Goal: Transaction & Acquisition: Obtain resource

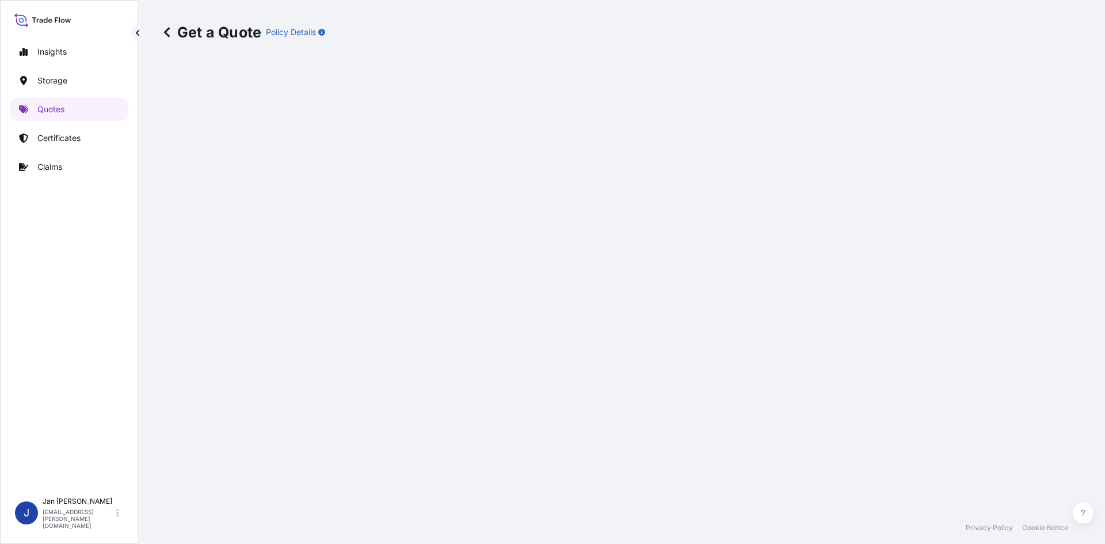
select select "Water"
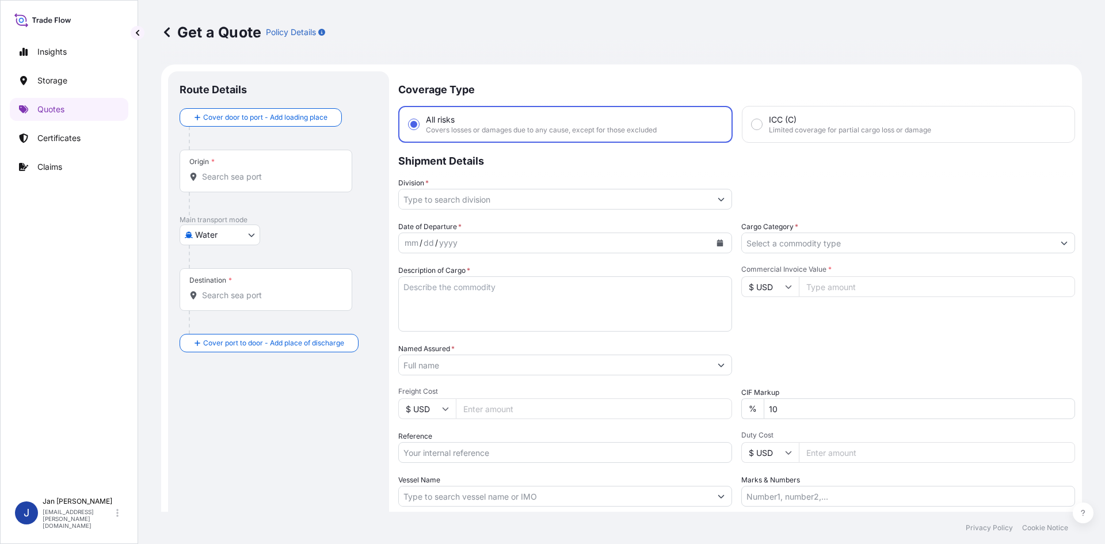
scroll to position [18, 0]
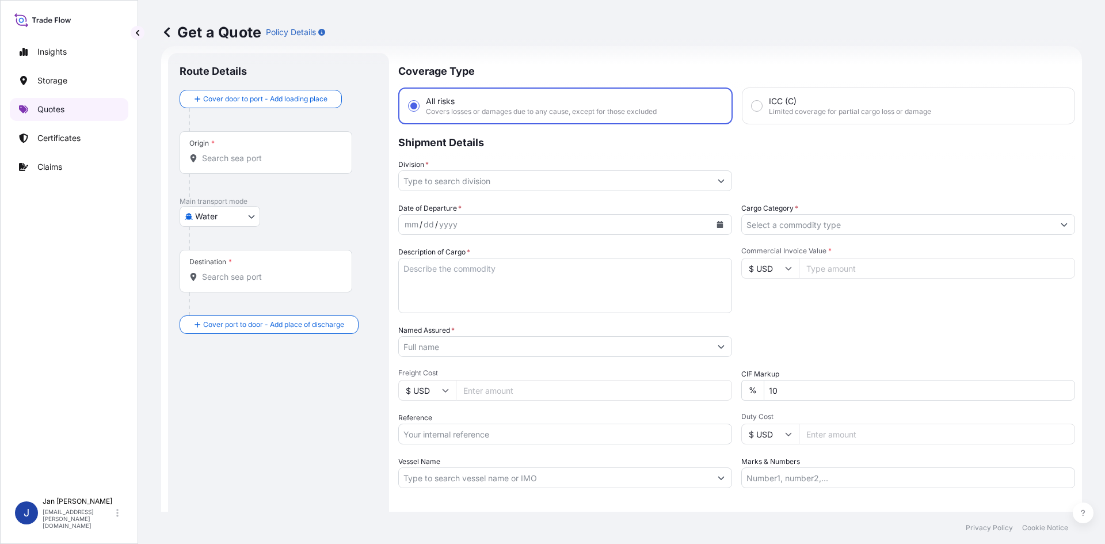
click at [71, 109] on link "Quotes" at bounding box center [69, 109] width 119 height 23
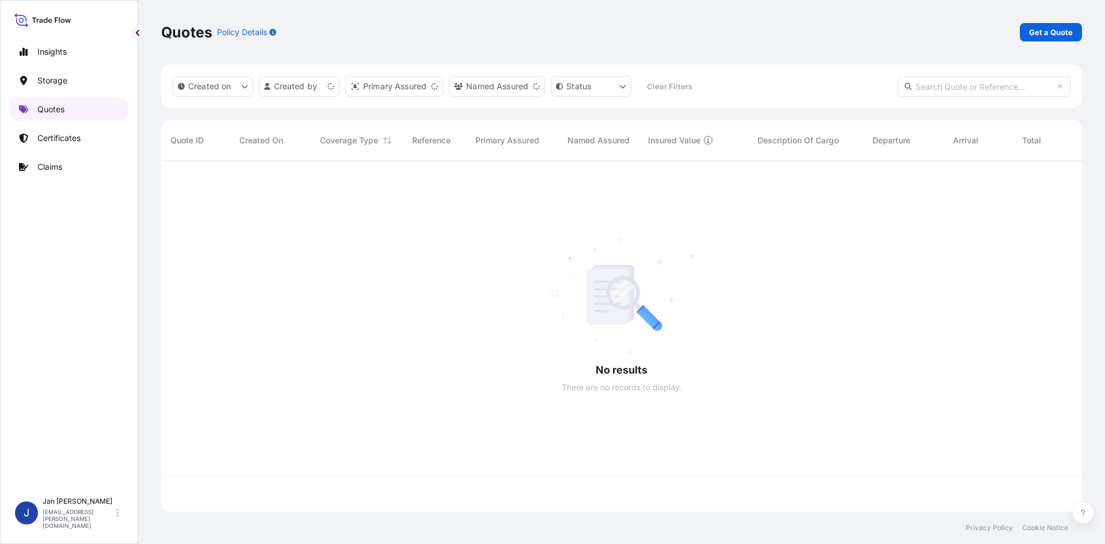
scroll to position [348, 912]
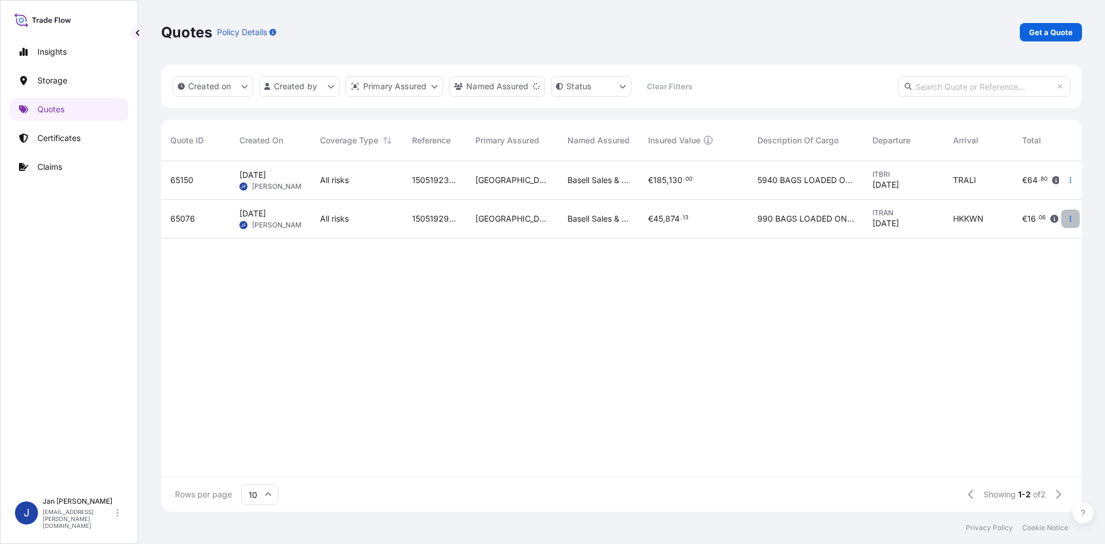
click at [1069, 214] on button "button" at bounding box center [1070, 219] width 18 height 18
click at [1050, 243] on p "Duplicate quote" at bounding box center [1024, 242] width 60 height 12
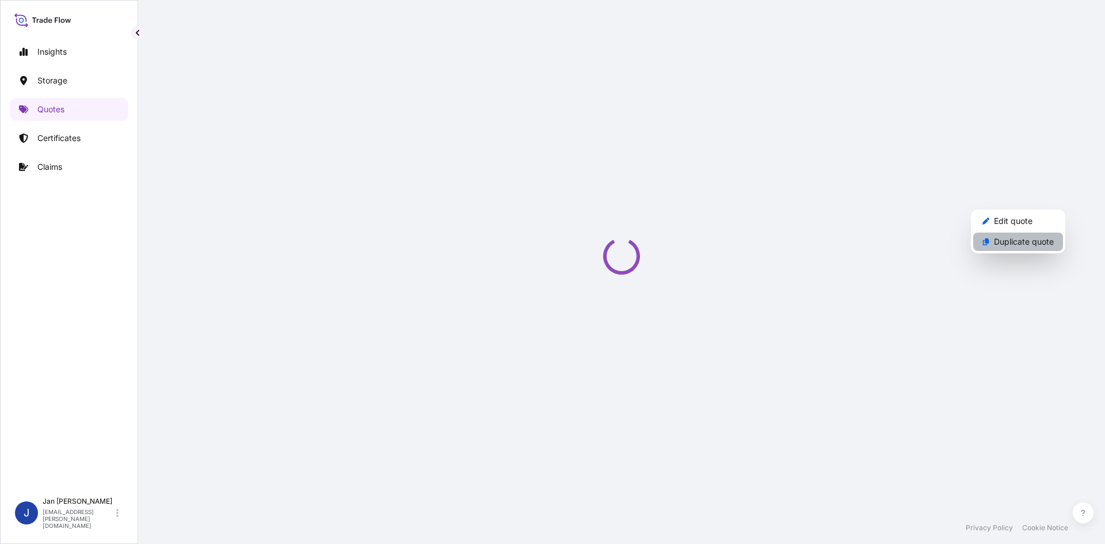
select select "Water"
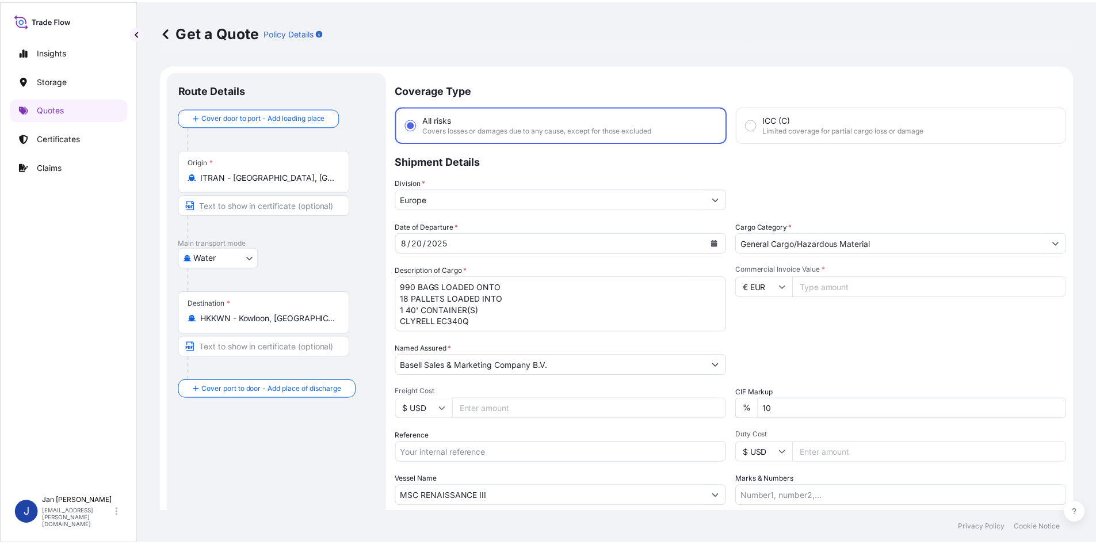
scroll to position [18, 0]
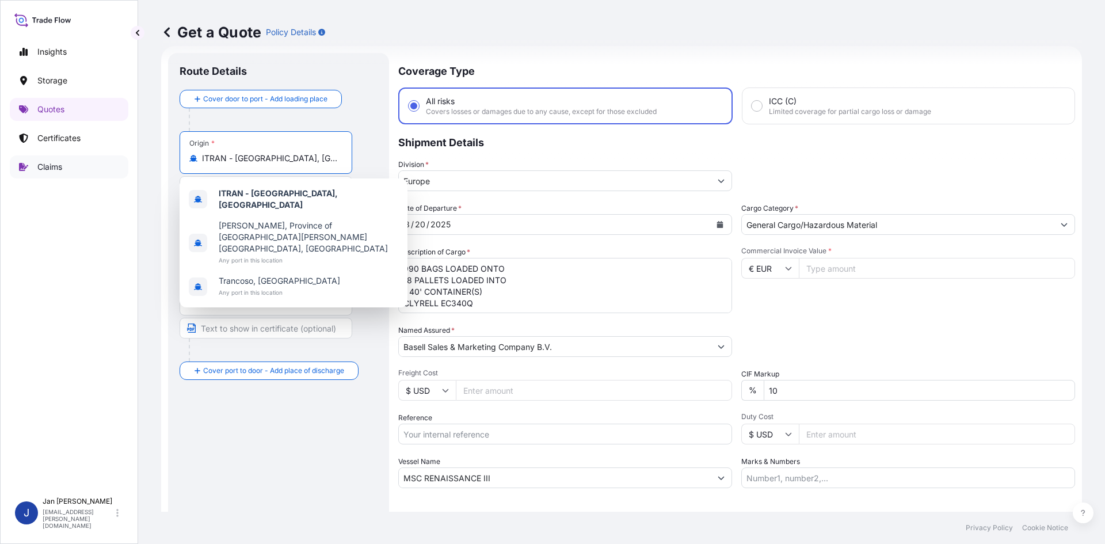
drag, startPoint x: 299, startPoint y: 155, endPoint x: 76, endPoint y: 161, distance: 223.4
click at [83, 155] on div "Insights Storage Quotes Certificates Claims J [PERSON_NAME] [EMAIL_ADDRESS][PER…" at bounding box center [552, 272] width 1105 height 544
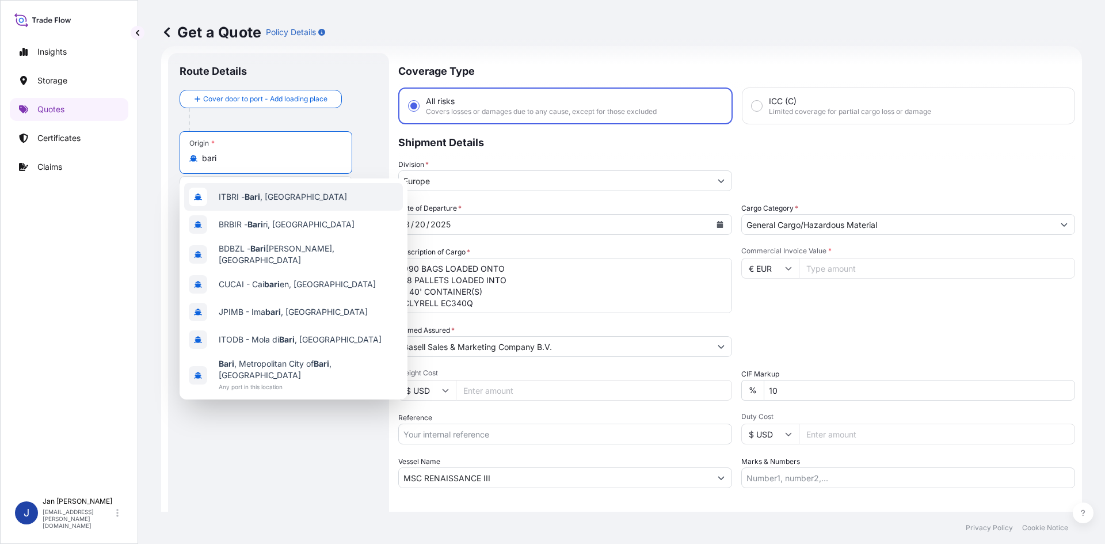
click at [332, 201] on div "ITBRI - [GEOGRAPHIC_DATA] , [GEOGRAPHIC_DATA]" at bounding box center [293, 197] width 219 height 28
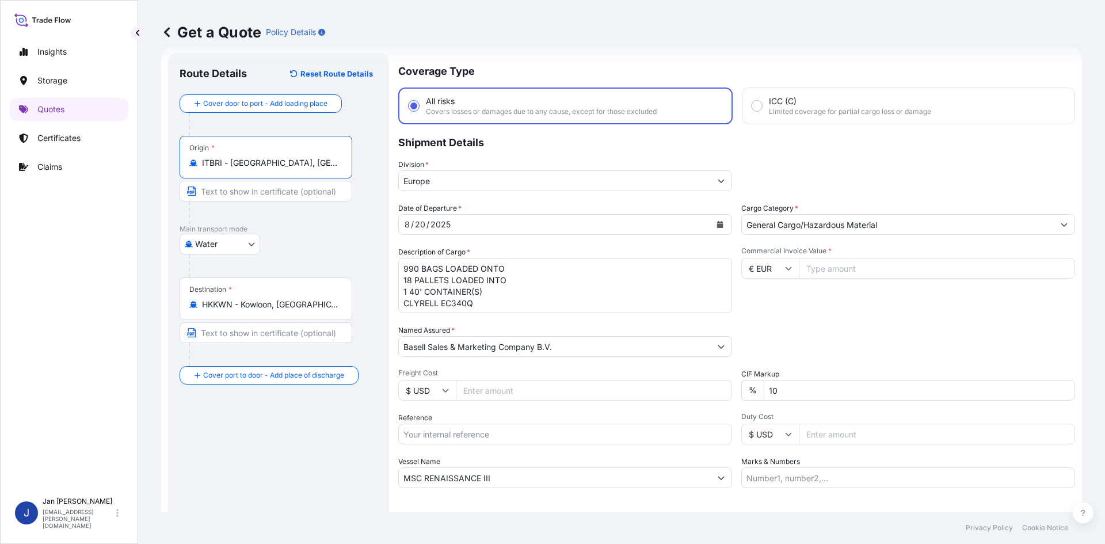
type input "ITBRI - [GEOGRAPHIC_DATA], [GEOGRAPHIC_DATA]"
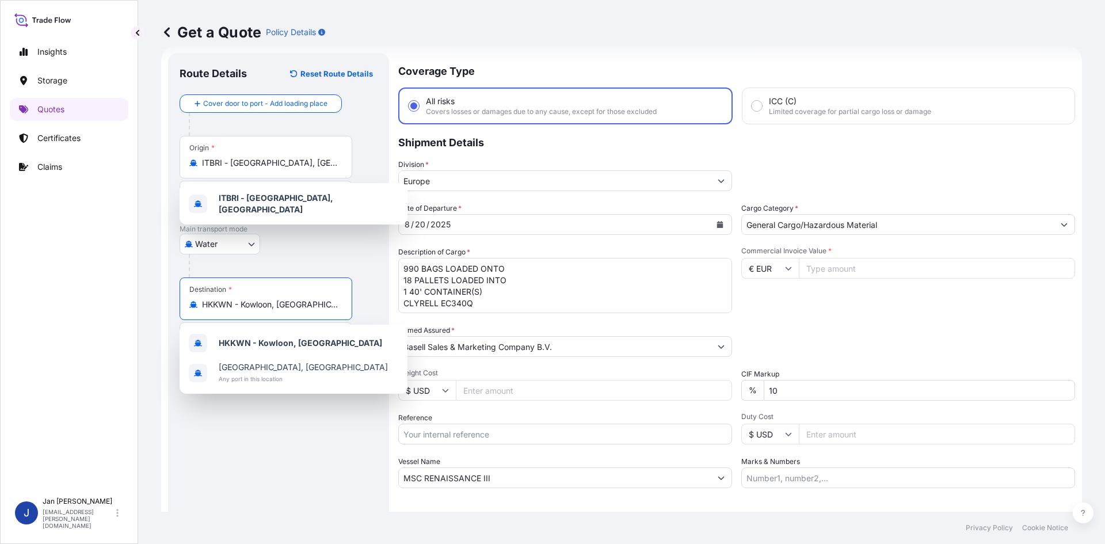
drag, startPoint x: 334, startPoint y: 308, endPoint x: 32, endPoint y: 306, distance: 302.2
click at [32, 306] on div "Insights Storage Quotes Certificates Claims J [PERSON_NAME] [EMAIL_ADDRESS][PER…" at bounding box center [552, 272] width 1105 height 544
paste input "MERSIN"
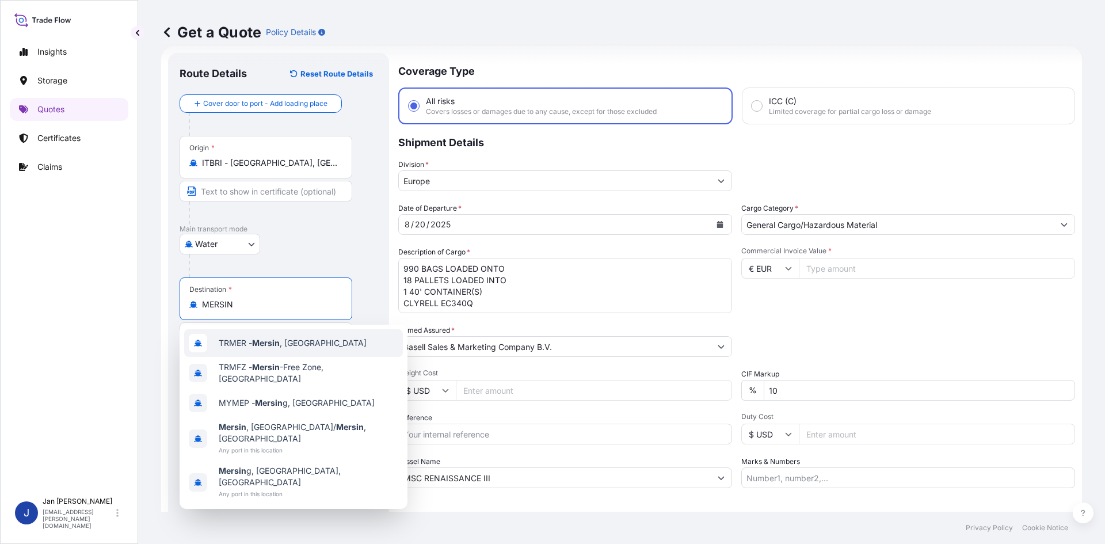
click at [338, 339] on div "TRMER - [GEOGRAPHIC_DATA] , [GEOGRAPHIC_DATA]" at bounding box center [293, 343] width 219 height 28
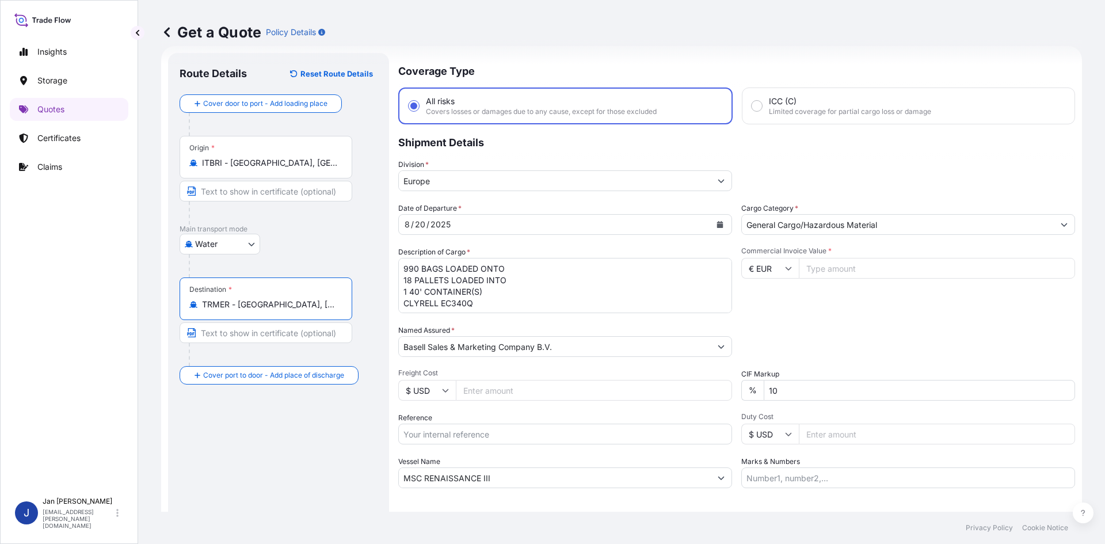
type input "TRMER - [GEOGRAPHIC_DATA], [GEOGRAPHIC_DATA]"
click at [531, 228] on div "[DATE]" at bounding box center [555, 224] width 312 height 21
click at [536, 215] on div "[DATE]" at bounding box center [555, 224] width 312 height 21
click at [536, 220] on div "[DATE]" at bounding box center [555, 224] width 312 height 21
click at [719, 230] on button "Calendar" at bounding box center [720, 224] width 18 height 18
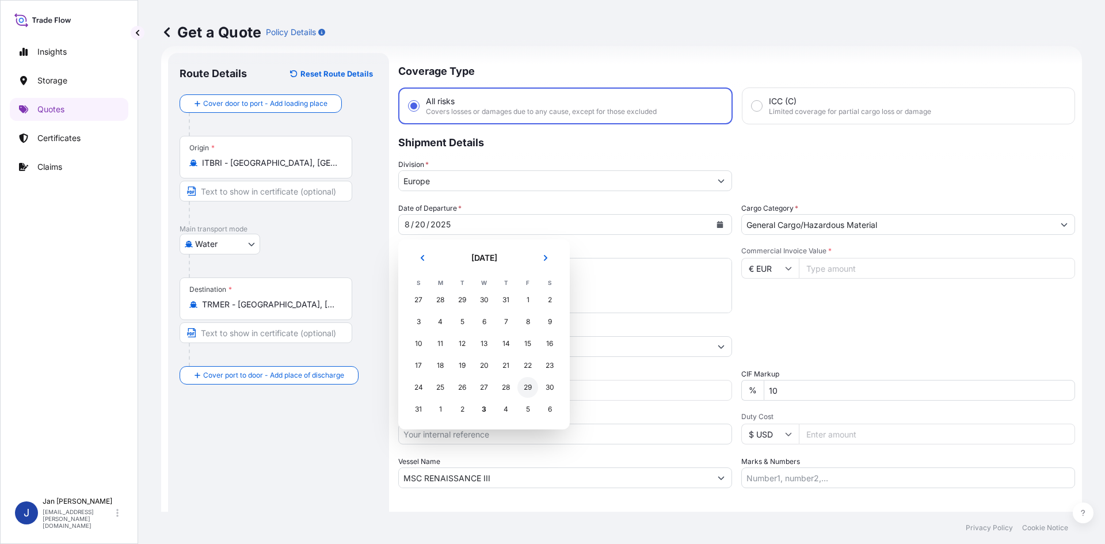
click at [522, 388] on div "29" at bounding box center [527, 387] width 21 height 21
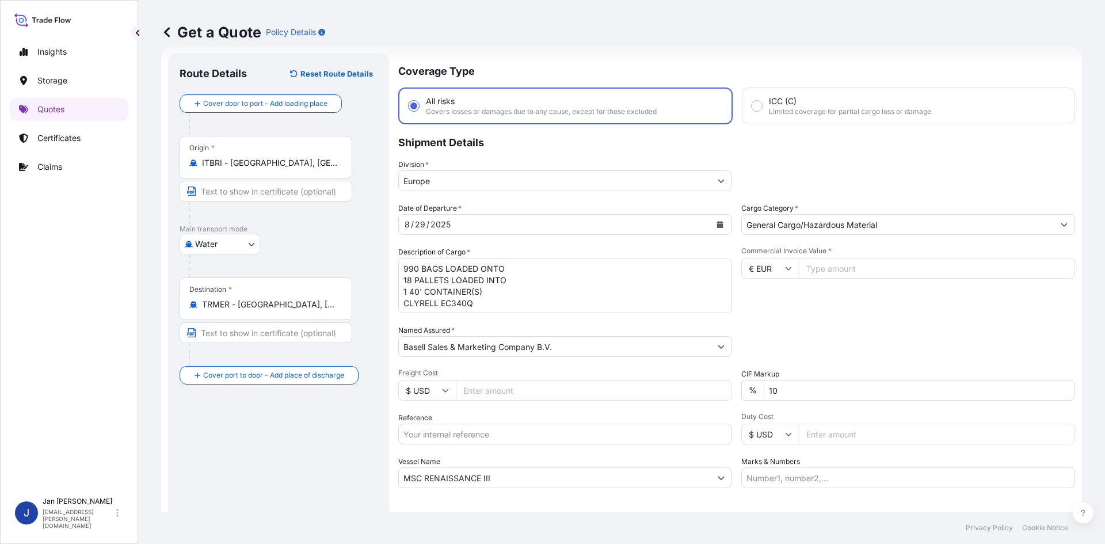
click at [471, 430] on input "Reference" at bounding box center [565, 434] width 334 height 21
paste input "1505193230"
type input "1505193230"
drag, startPoint x: 501, startPoint y: 475, endPoint x: 262, endPoint y: 484, distance: 239.0
click at [282, 484] on form "Route Details Reset Route Details Cover door to port - Add loading place Place …" at bounding box center [621, 313] width 921 height 535
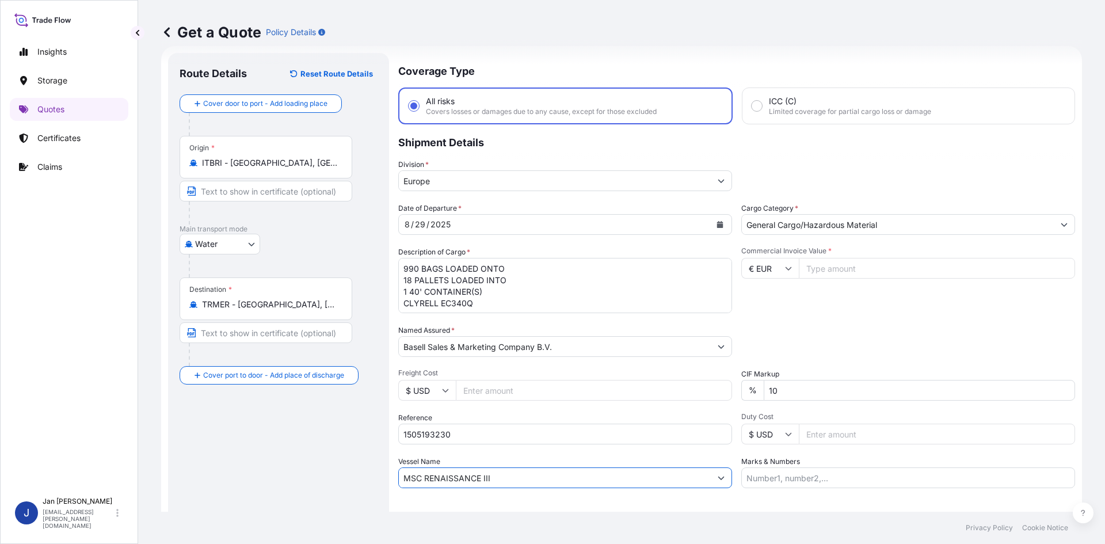
paste input "GIANNA"
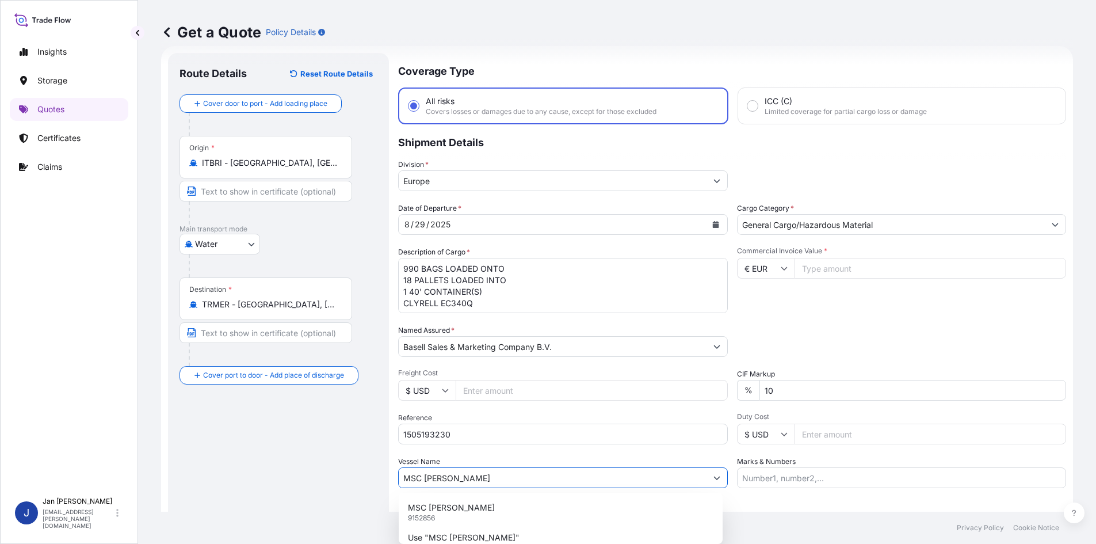
type input "MSC [PERSON_NAME]"
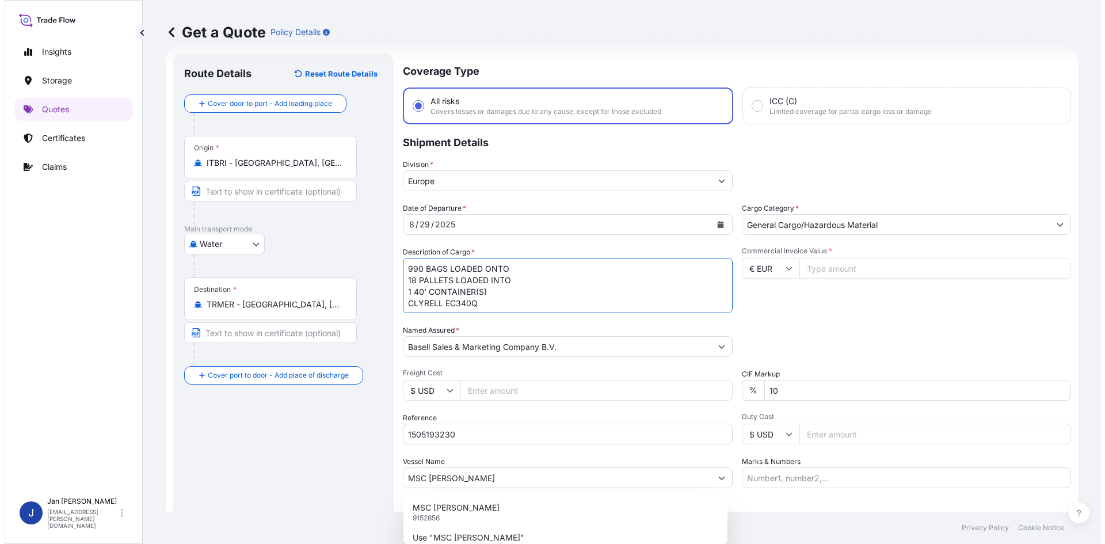
scroll to position [1, 0]
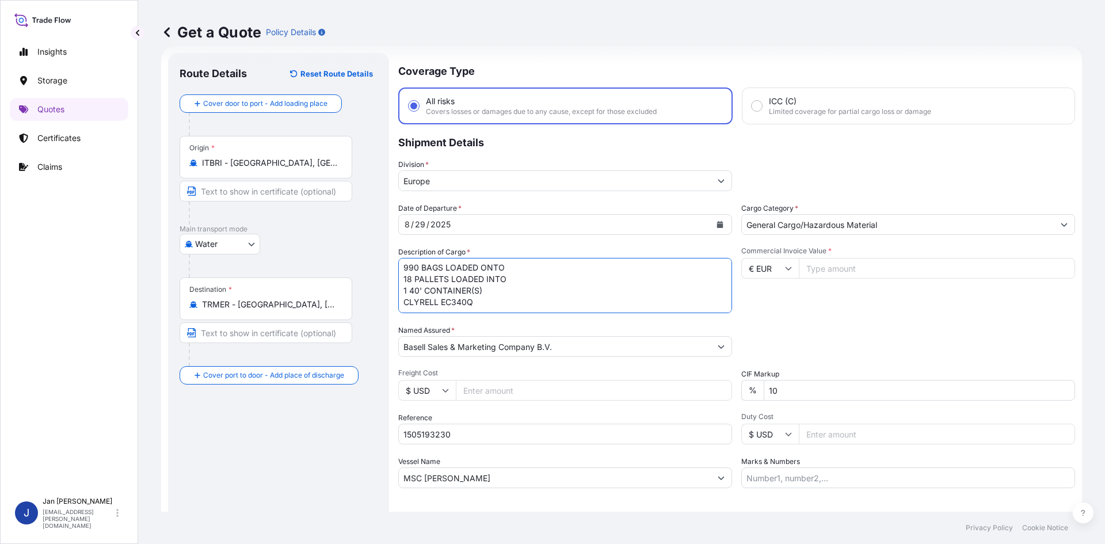
drag, startPoint x: 403, startPoint y: 271, endPoint x: 525, endPoint y: 348, distance: 144.3
click at [525, 348] on div "Date of Departure * [DATE] Cargo Category * General Cargo/Hazardous Material De…" at bounding box center [736, 345] width 677 height 285
click at [580, 262] on textarea "990 BAGS LOADED ONTO 18 PALLETS LOADED INTO 1 40' CONTAINER(S) CLYRELL EC340Q" at bounding box center [565, 285] width 334 height 55
paste textarea "BAGS LOADED ONTO 36 PALLETS LOADED INTO 2 40' CONTAINER(S) HOSTALEN PP XN112-I"
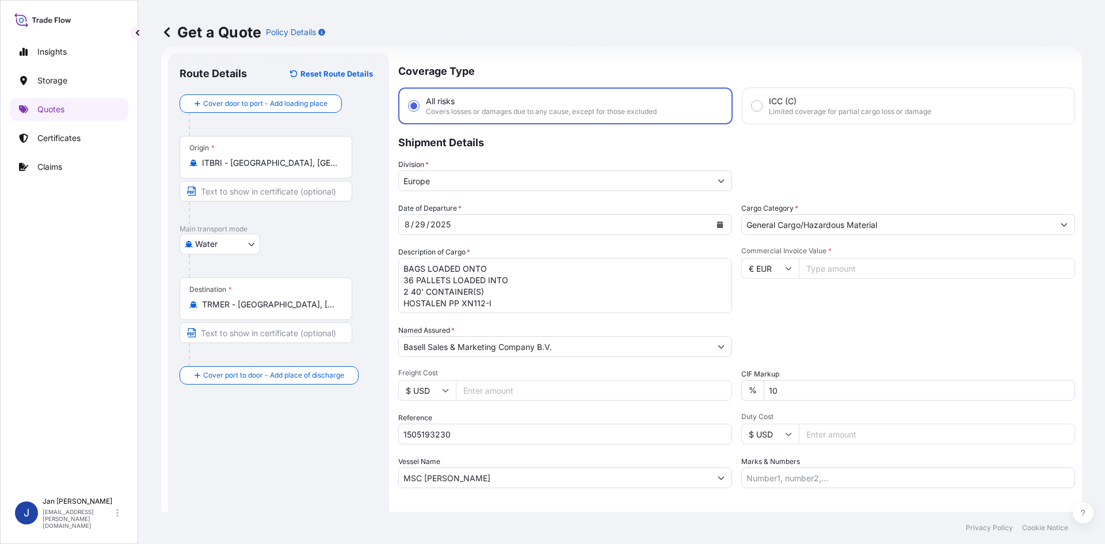
drag, startPoint x: 403, startPoint y: 265, endPoint x: 409, endPoint y: 271, distance: 8.2
click at [403, 265] on textarea "990 BAGS LOADED ONTO 18 PALLETS LOADED INTO 1 40' CONTAINER(S) CLYRELL EC340Q" at bounding box center [565, 285] width 334 height 55
paste textarea "1.980"
type textarea "1.980 BAGS LOADED ONTO 36 PALLETS LOADED INTO 2 40' CONTAINER(S) HOSTALEN PP XN…"
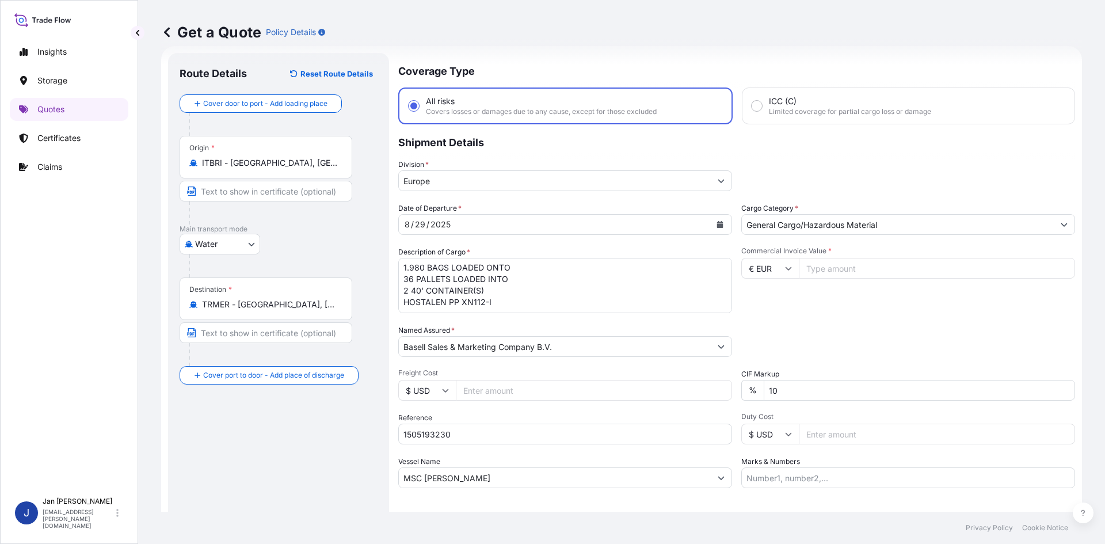
click at [927, 266] on input "Commercial Invoice Value *" at bounding box center [937, 268] width 276 height 21
paste input "38.2"
drag, startPoint x: 825, startPoint y: 272, endPoint x: 729, endPoint y: 271, distance: 95.6
click at [729, 271] on div "Date of Departure * [DATE] Cargo Category * General Cargo/Hazardous Material De…" at bounding box center [736, 345] width 677 height 285
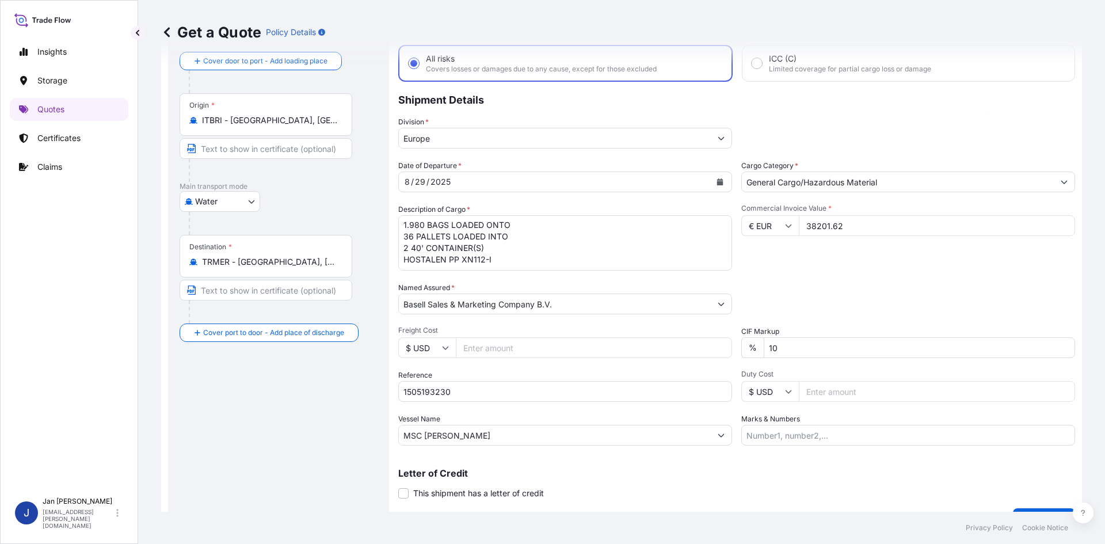
scroll to position [87, 0]
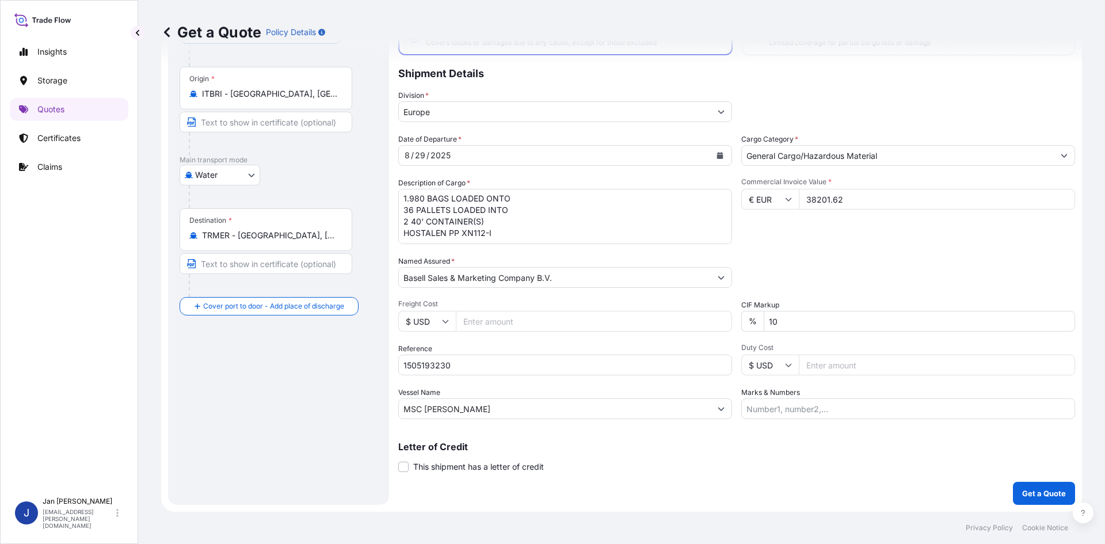
type input "38201.62"
click at [1026, 491] on p "Get a Quote" at bounding box center [1044, 494] width 44 height 12
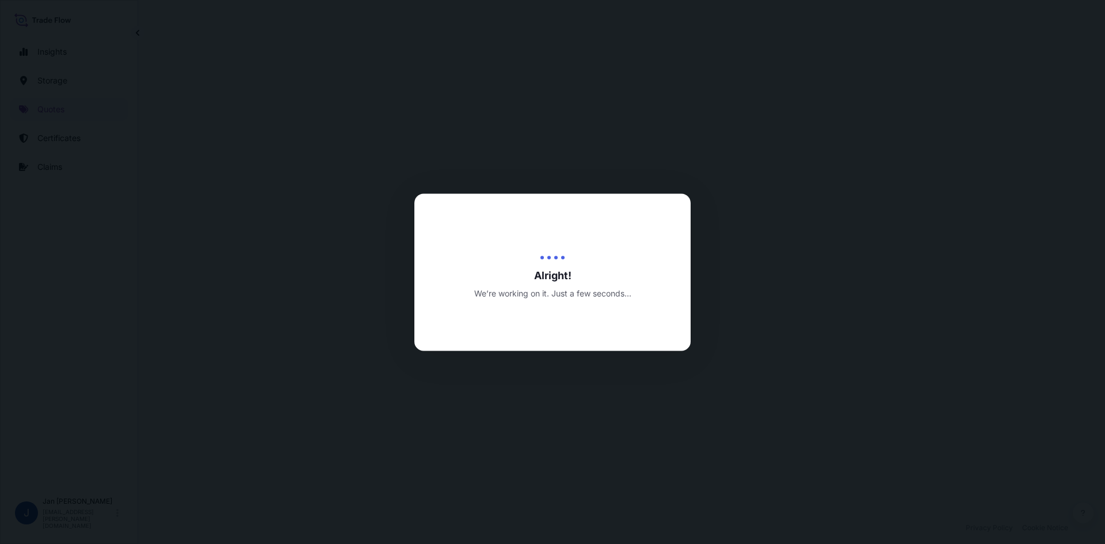
select select "Water"
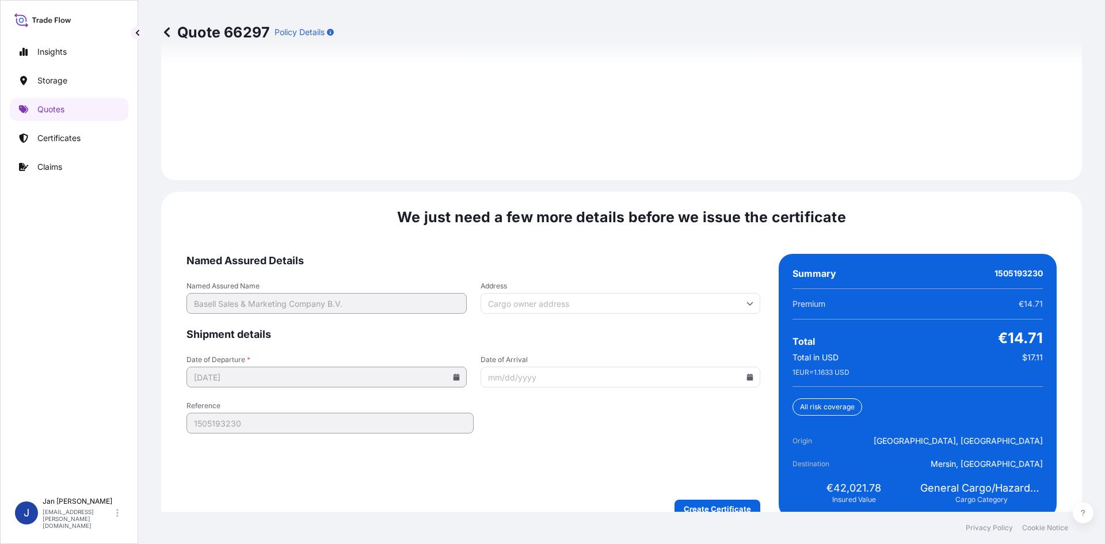
scroll to position [1651, 0]
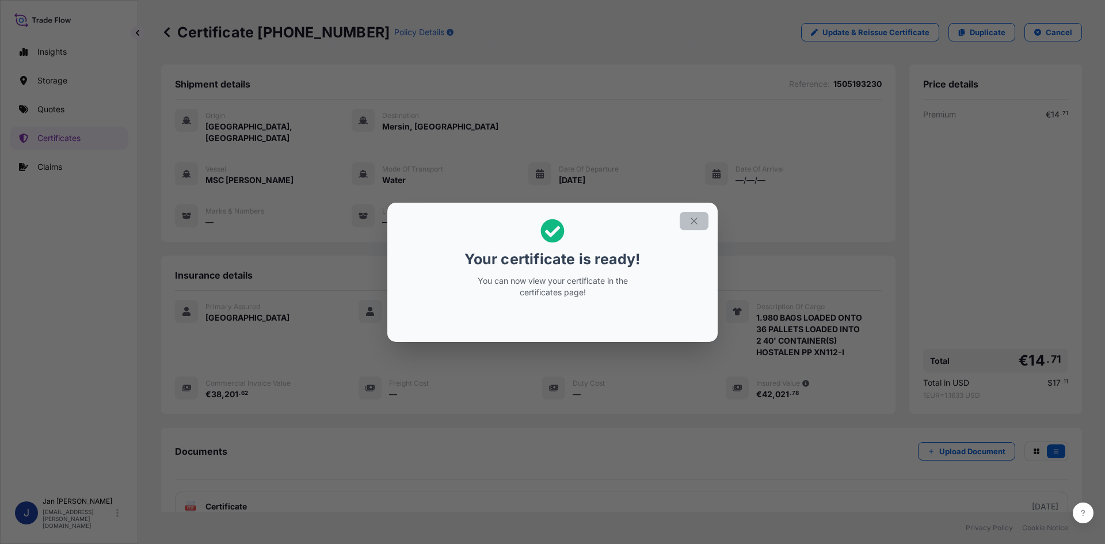
click at [692, 217] on icon "button" at bounding box center [694, 221] width 10 height 10
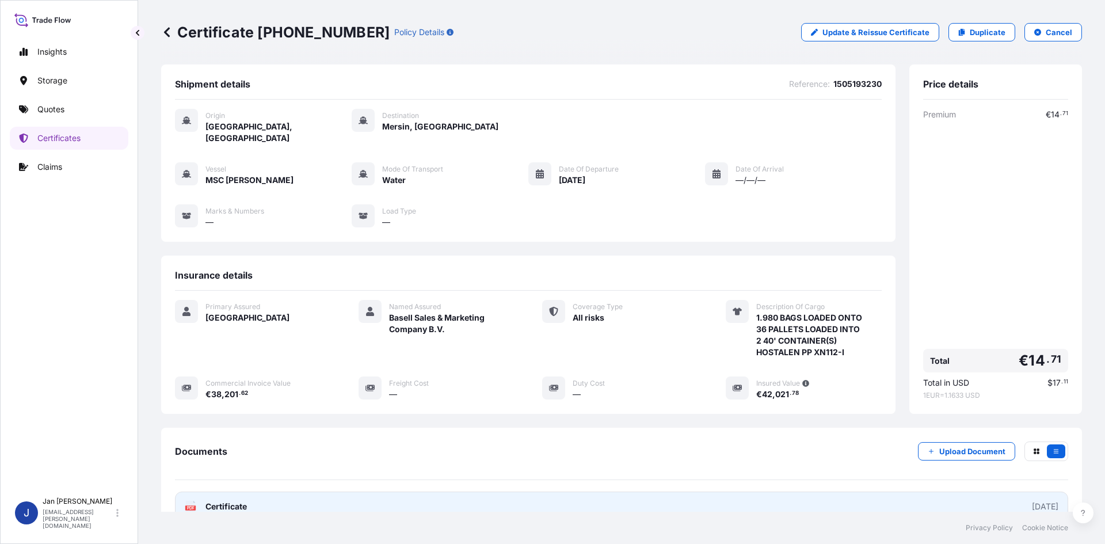
click at [561, 492] on link "PDF Certificate [DATE]" at bounding box center [621, 507] width 893 height 30
